Goal: Transaction & Acquisition: Obtain resource

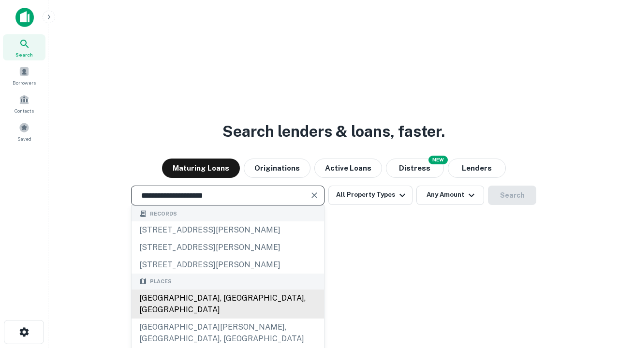
click at [227, 319] on div "[GEOGRAPHIC_DATA], [GEOGRAPHIC_DATA], [GEOGRAPHIC_DATA]" at bounding box center [228, 304] width 192 height 29
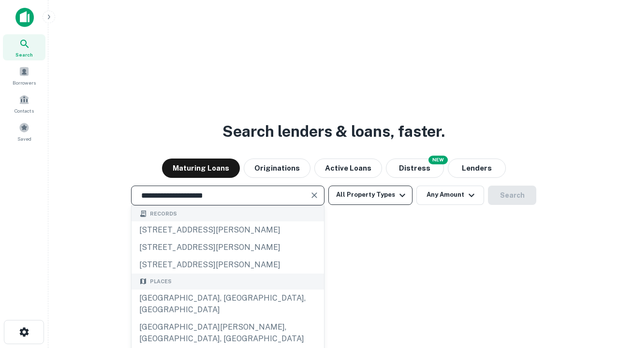
type input "**********"
click at [370, 195] on button "All Property Types" at bounding box center [370, 195] width 84 height 19
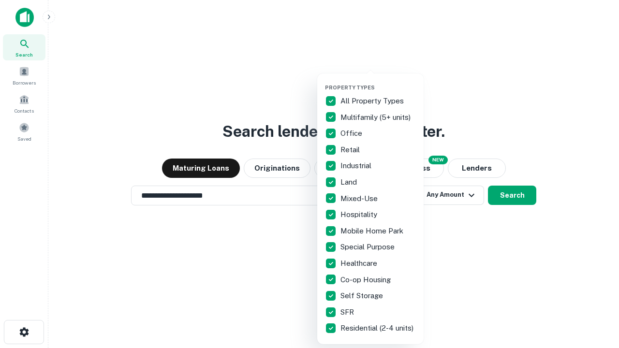
click at [378, 81] on button "button" at bounding box center [378, 81] width 106 height 0
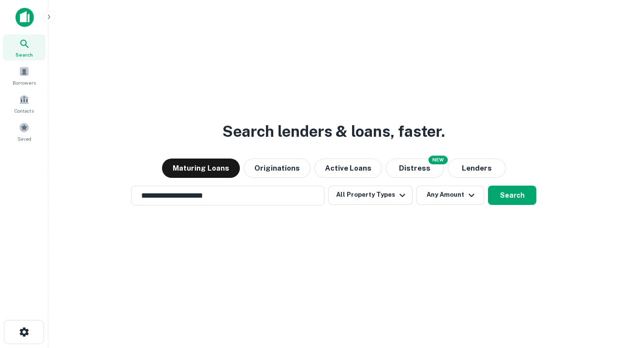
scroll to position [15, 0]
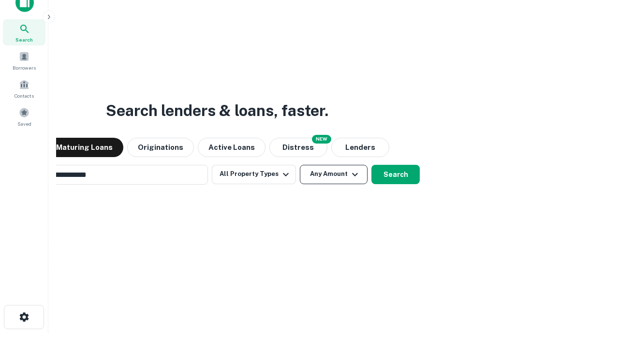
click at [300, 165] on button "Any Amount" at bounding box center [334, 174] width 68 height 19
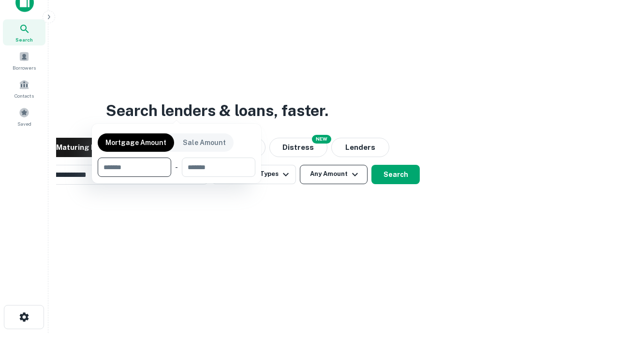
scroll to position [15, 0]
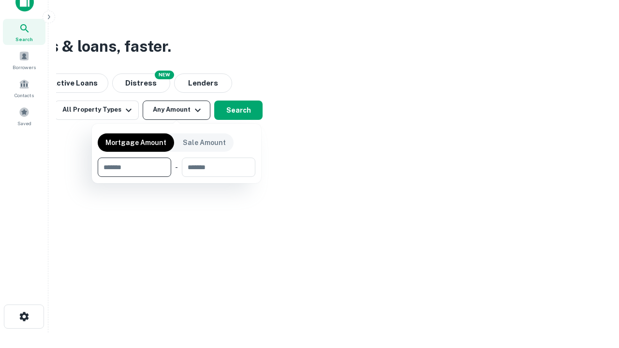
type input "*******"
click at [176, 177] on button "button" at bounding box center [177, 177] width 158 height 0
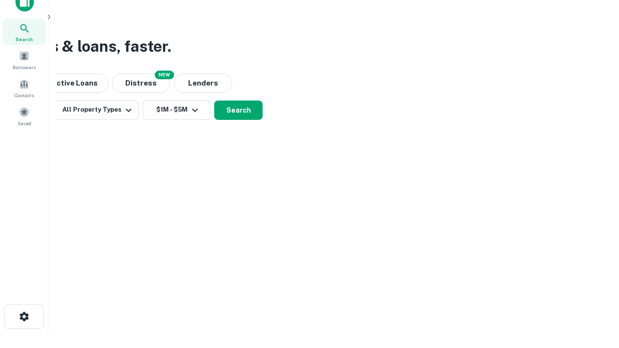
scroll to position [15, 0]
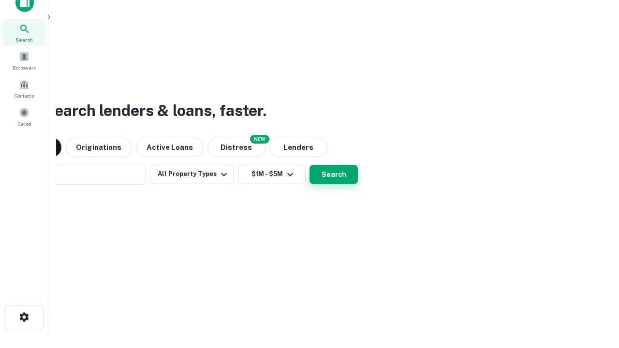
click at [309, 165] on button "Search" at bounding box center [333, 174] width 48 height 19
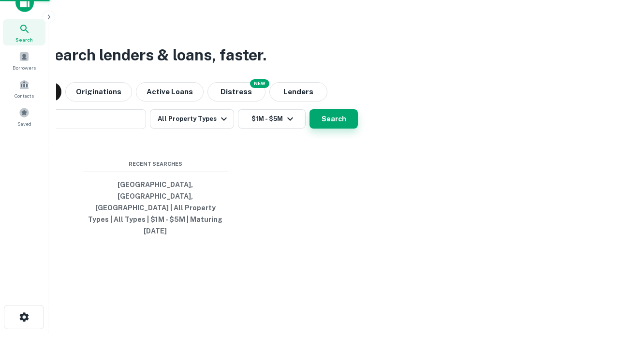
scroll to position [15, 0]
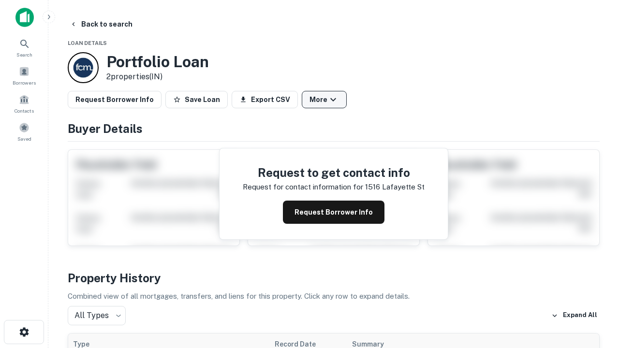
click at [324, 100] on button "More" at bounding box center [324, 99] width 45 height 17
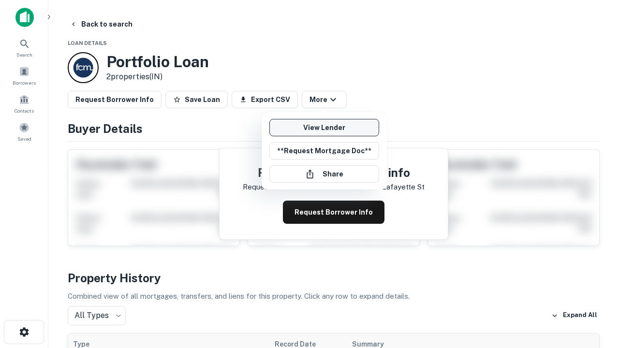
click at [324, 128] on link "View Lender" at bounding box center [324, 127] width 110 height 17
